Goal: Information Seeking & Learning: Learn about a topic

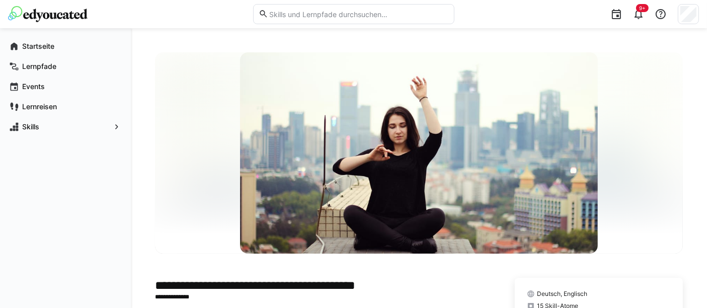
click at [54, 16] on img at bounding box center [47, 14] width 79 height 16
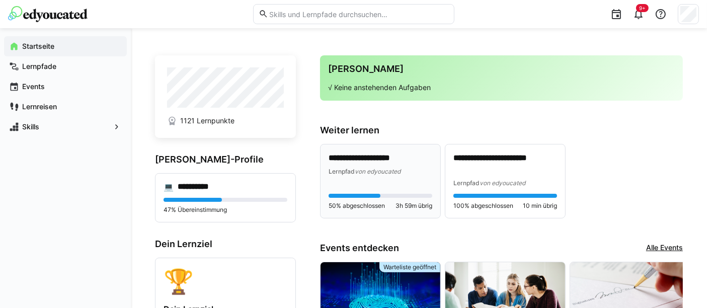
click at [395, 152] on p "**********" at bounding box center [380, 158] width 104 height 12
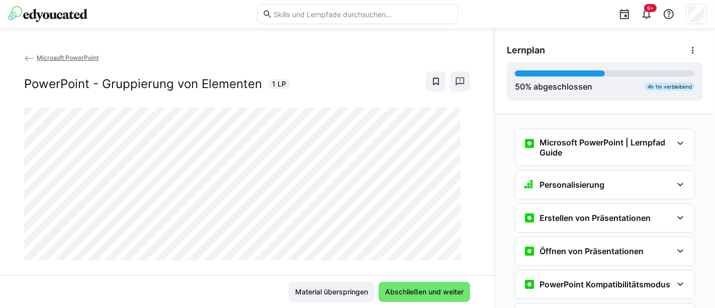
scroll to position [1027, 0]
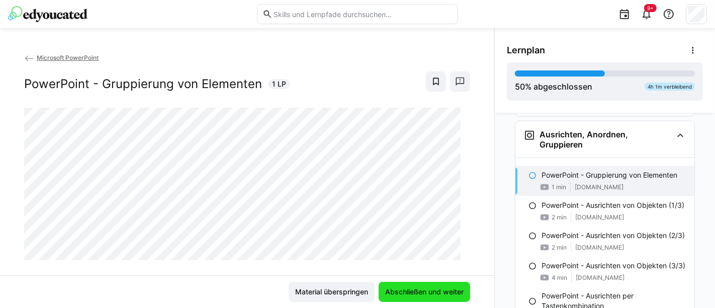
click at [421, 293] on span "Abschließen und weiter" at bounding box center [424, 292] width 81 height 10
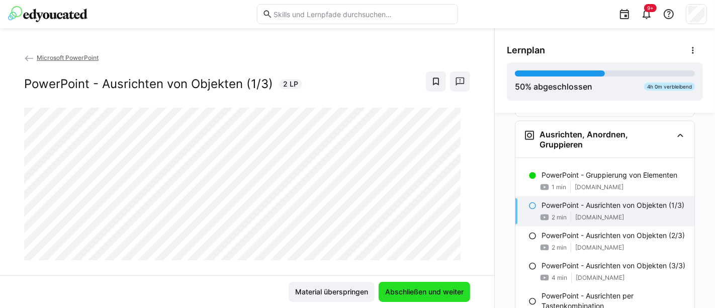
click at [421, 293] on span "Abschließen und weiter" at bounding box center [424, 292] width 81 height 10
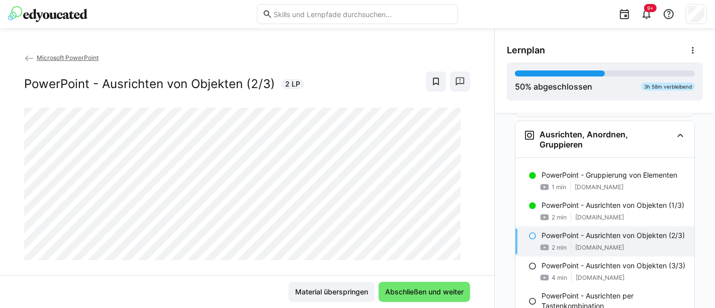
click at [292, 267] on div "Microsoft PowerPoint PowerPoint - Ausrichten von Objekten (2/3) 2 LP" at bounding box center [247, 163] width 494 height 223
click at [421, 291] on span "Abschließen und weiter" at bounding box center [424, 292] width 81 height 10
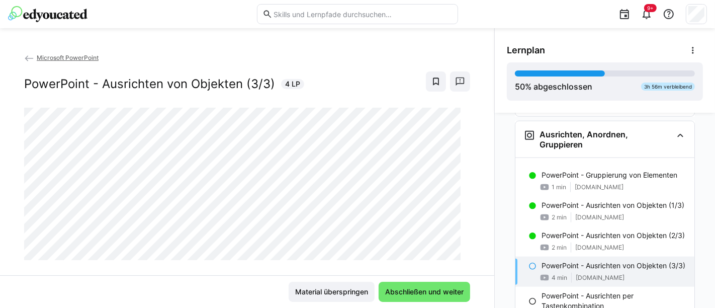
click at [234, 297] on div "Material überspringen Abschließen und weiter" at bounding box center [247, 292] width 446 height 20
click at [405, 293] on span "Abschließen und weiter" at bounding box center [424, 292] width 81 height 10
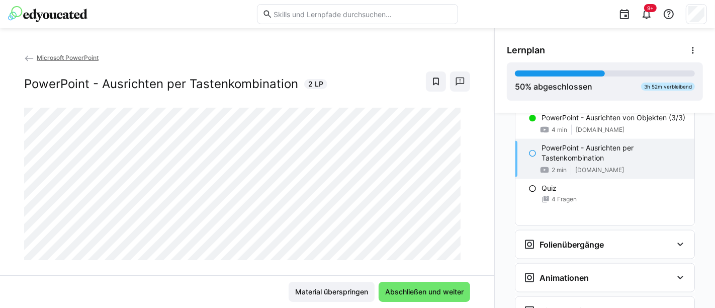
scroll to position [1168, 0]
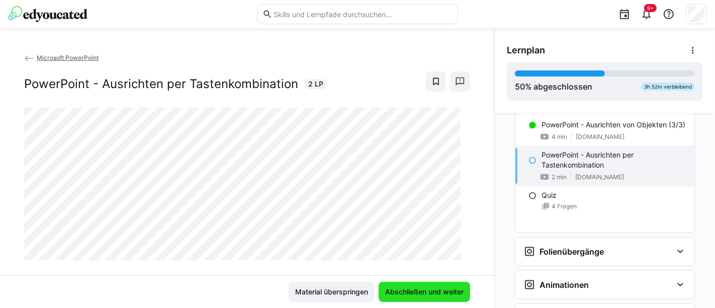
click at [425, 288] on span "Abschließen und weiter" at bounding box center [424, 292] width 81 height 10
